Goal: Navigation & Orientation: Find specific page/section

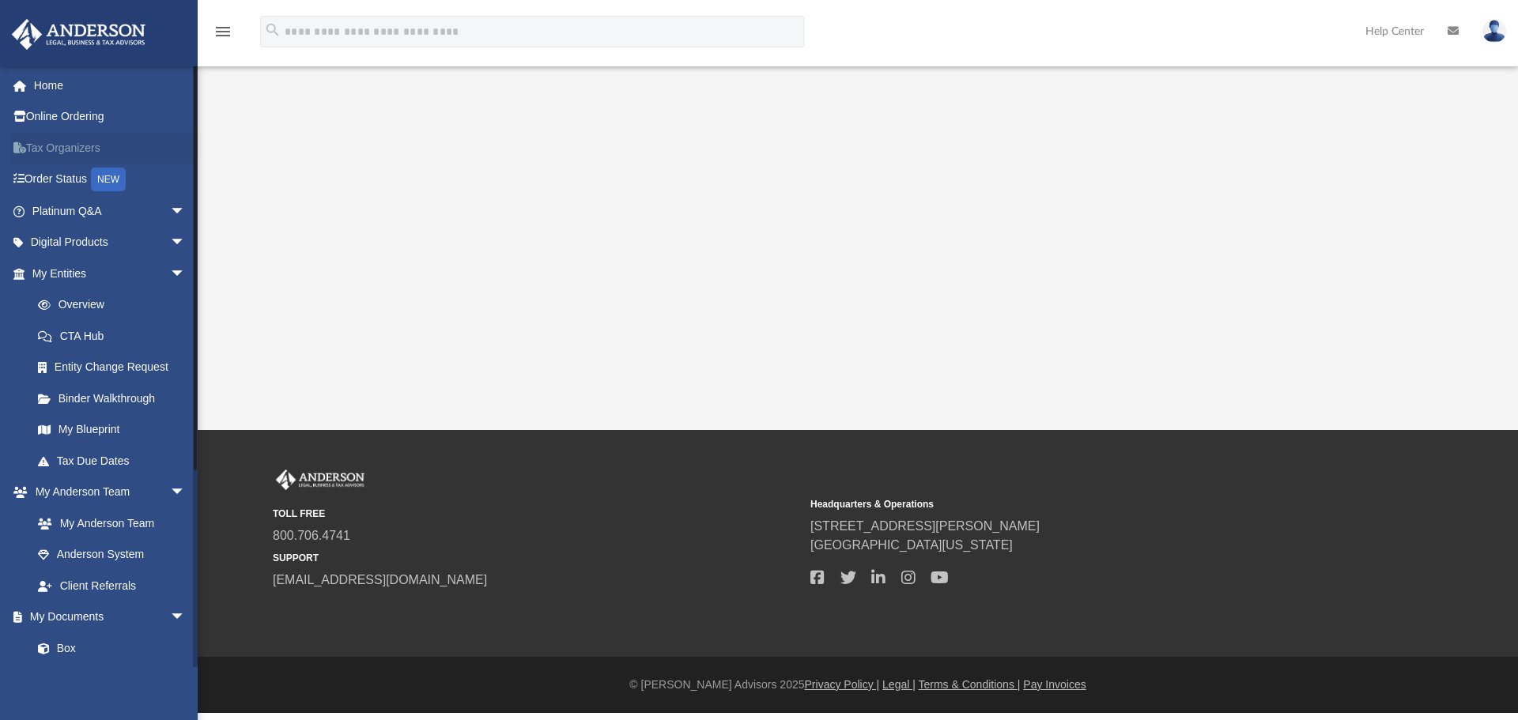
click at [88, 151] on link "Tax Organizers" at bounding box center [110, 148] width 198 height 32
click at [88, 153] on link "Tax Organizers" at bounding box center [110, 148] width 198 height 32
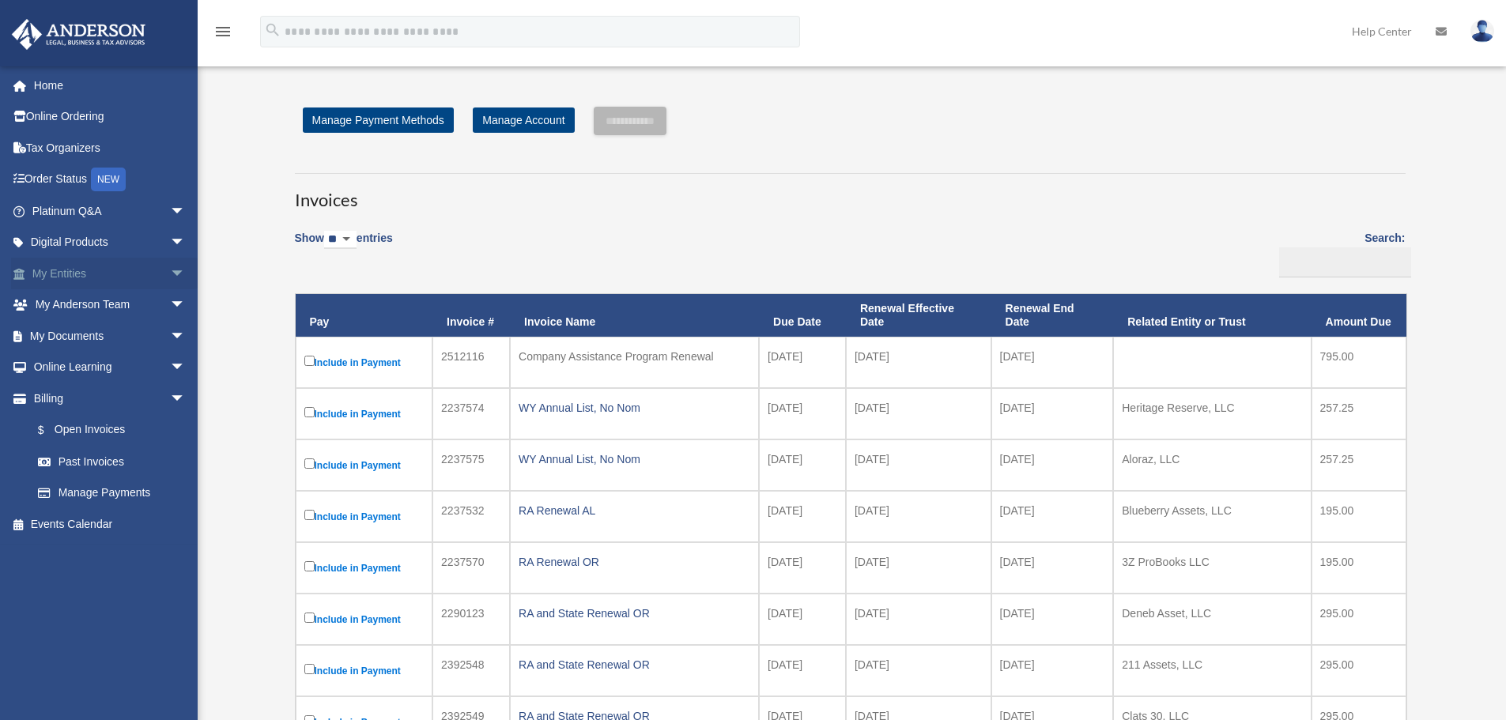
click at [94, 277] on link "My Entities arrow_drop_down" at bounding box center [110, 274] width 198 height 32
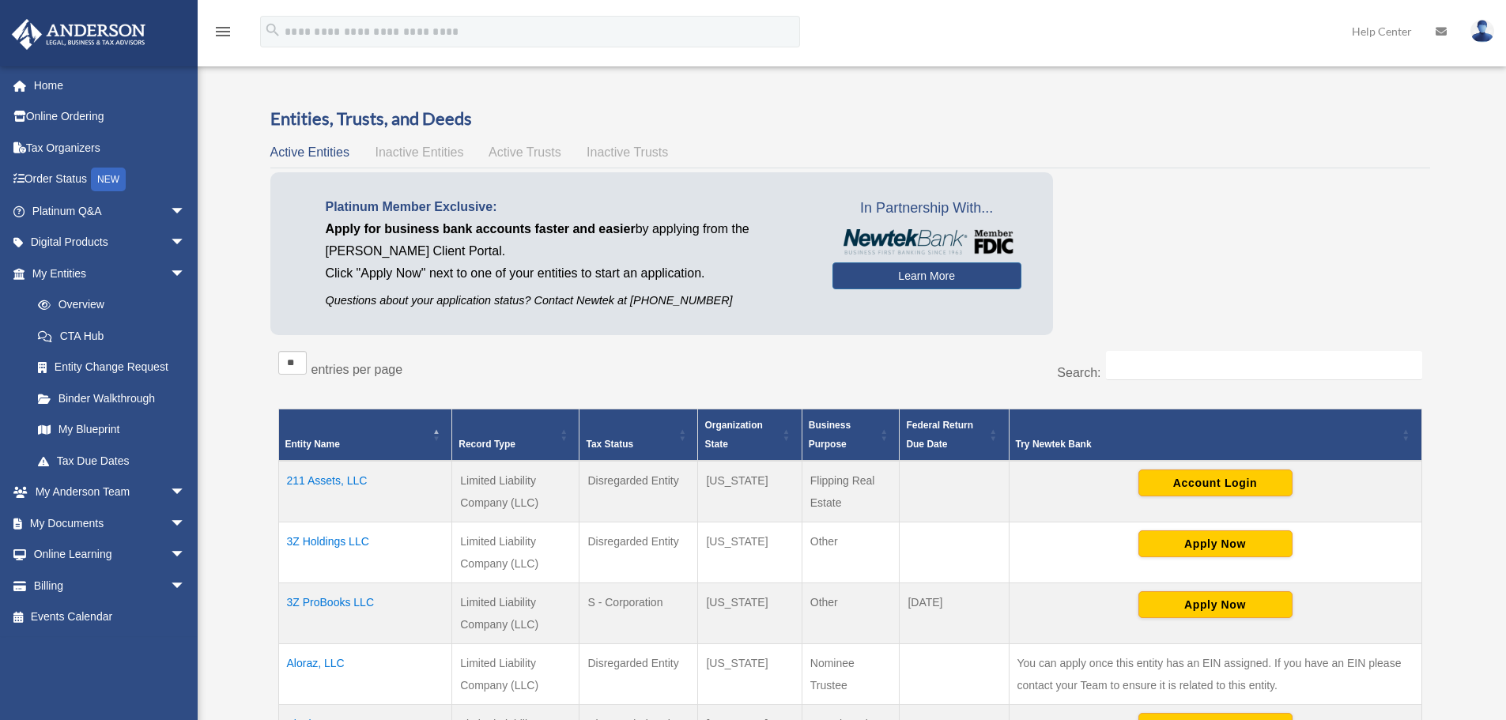
click at [341, 538] on td "3Z Holdings LLC" at bounding box center [365, 552] width 174 height 61
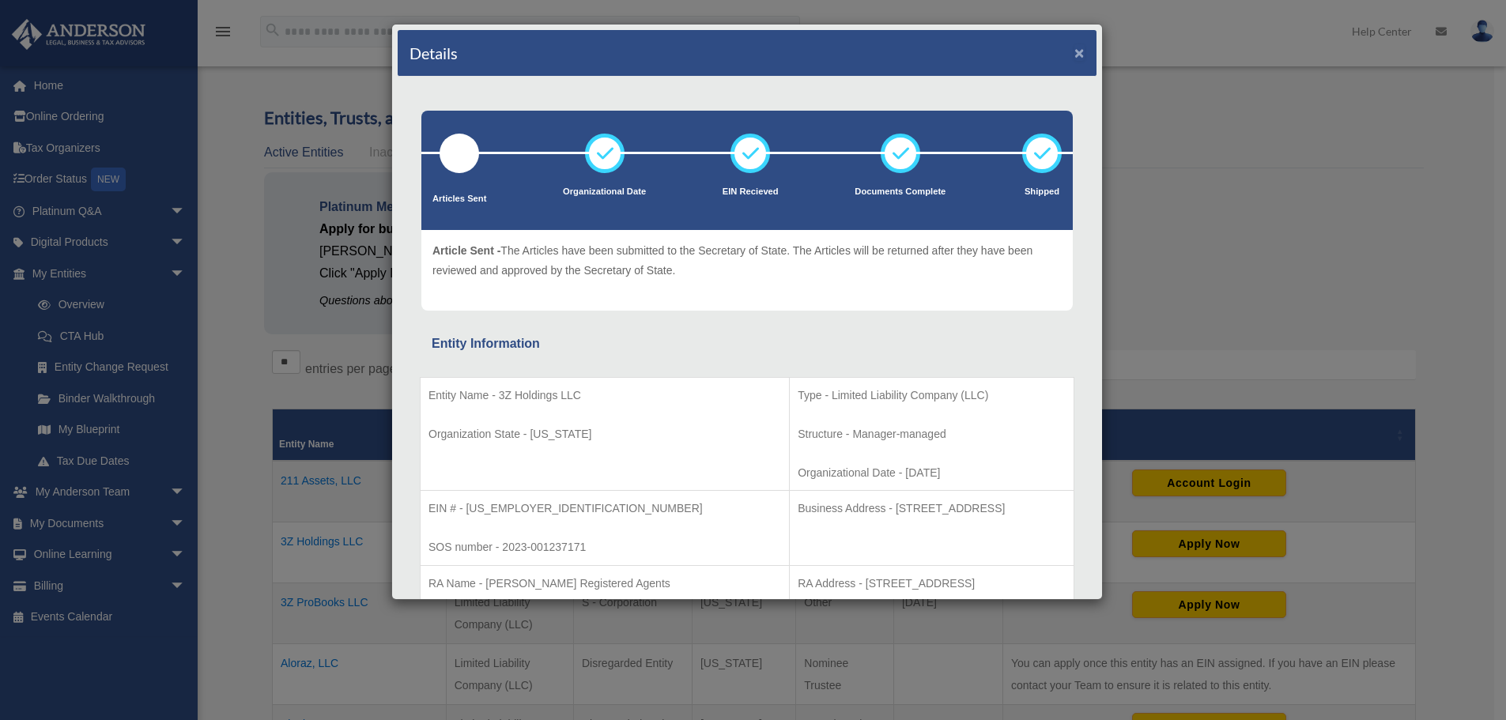
click at [1073, 55] on div "Details ×" at bounding box center [747, 53] width 699 height 47
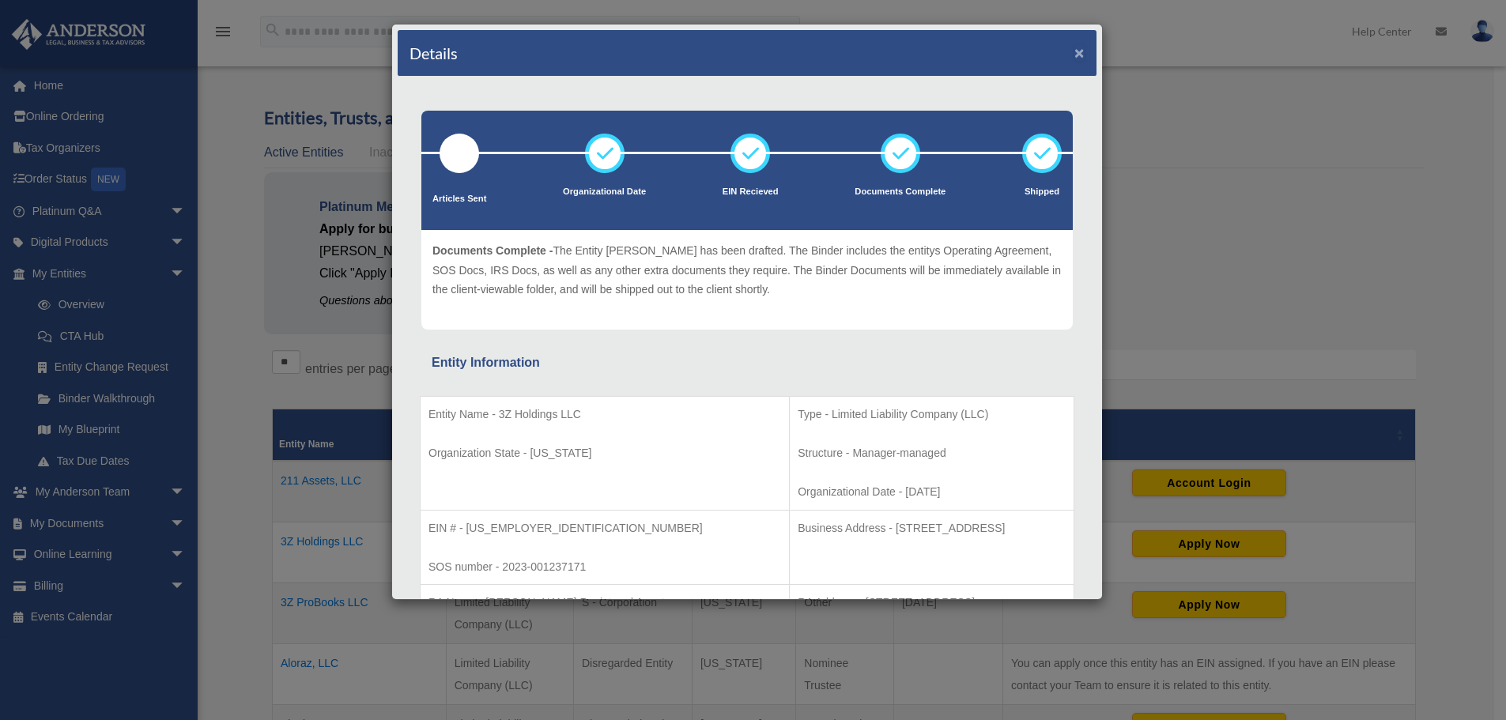
click at [1074, 53] on button "×" at bounding box center [1079, 52] width 10 height 17
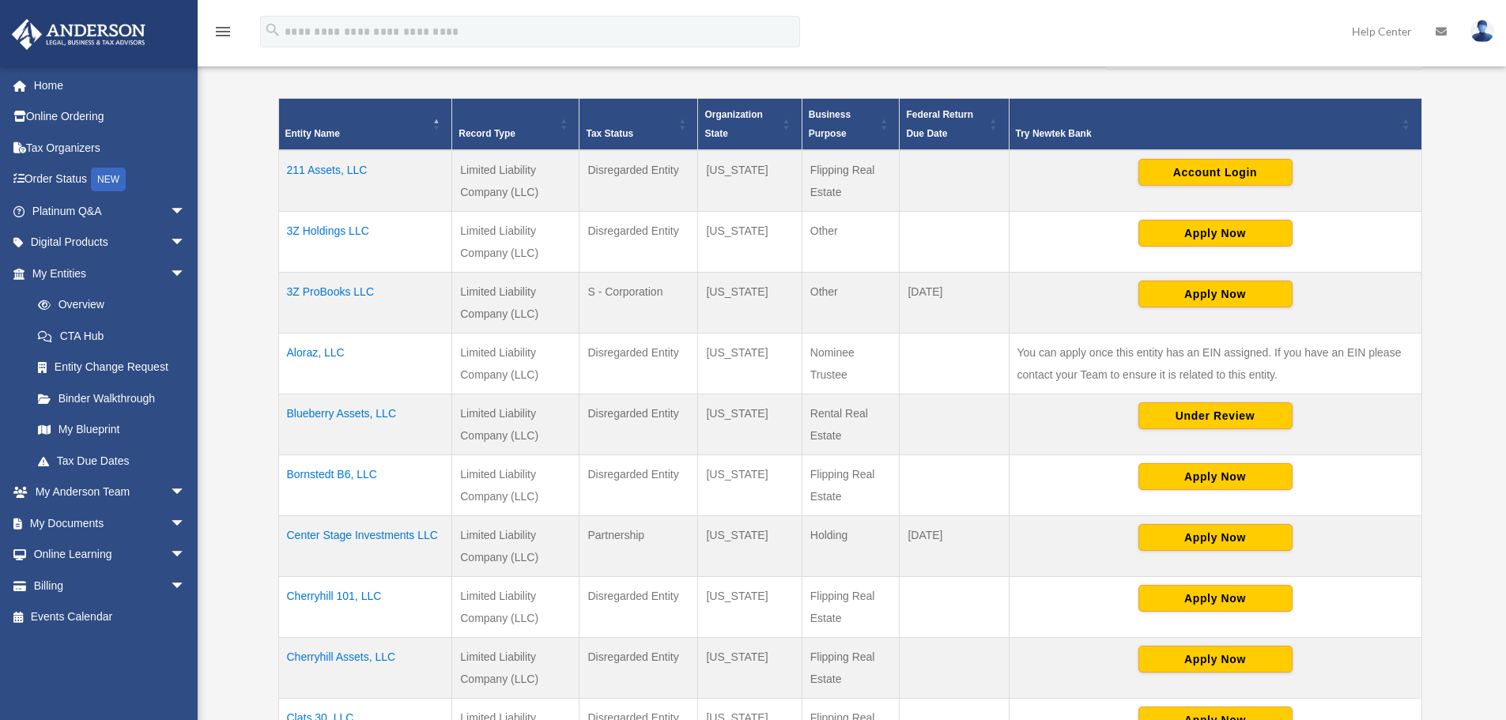
scroll to position [316, 0]
